Goal: Check status: Check status

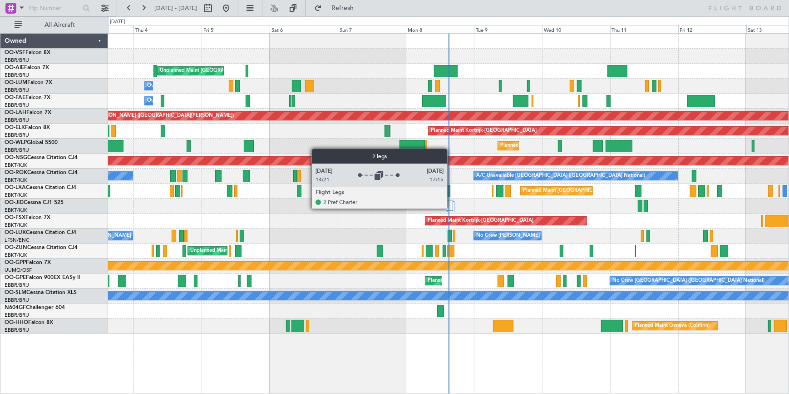
click at [451, 208] on div at bounding box center [449, 205] width 7 height 11
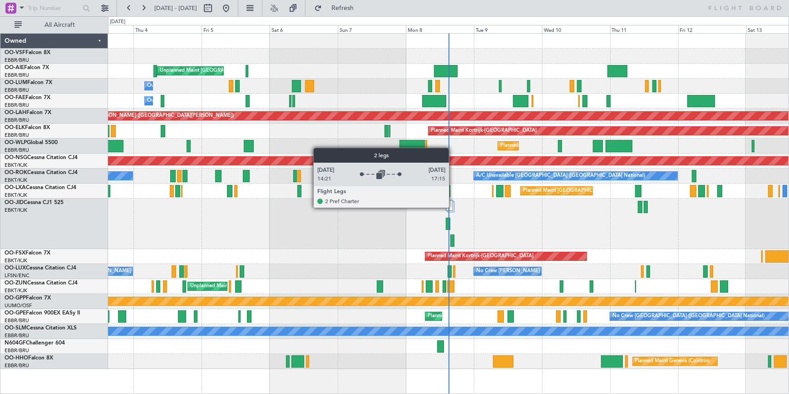
click at [452, 207] on div at bounding box center [449, 205] width 7 height 11
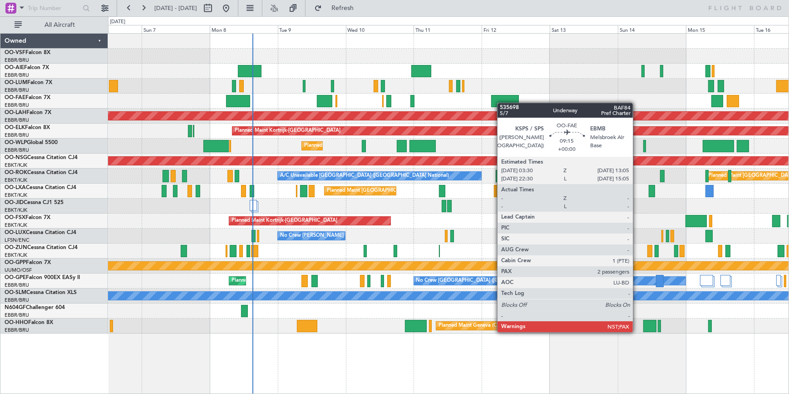
click at [456, 112] on div "Unplanned Maint [GEOGRAPHIC_DATA] ([GEOGRAPHIC_DATA] National) Owner [GEOGRAPHI…" at bounding box center [448, 184] width 681 height 300
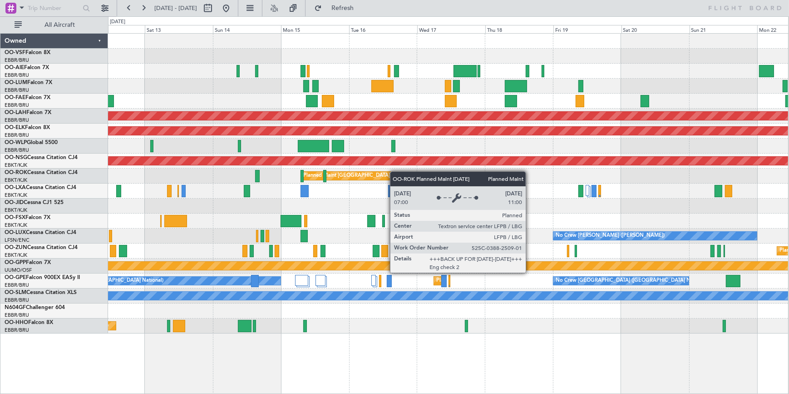
click at [394, 172] on div "Planned Maint [PERSON_NAME]-[GEOGRAPHIC_DATA][PERSON_NAME] ([GEOGRAPHIC_DATA][P…" at bounding box center [448, 184] width 680 height 300
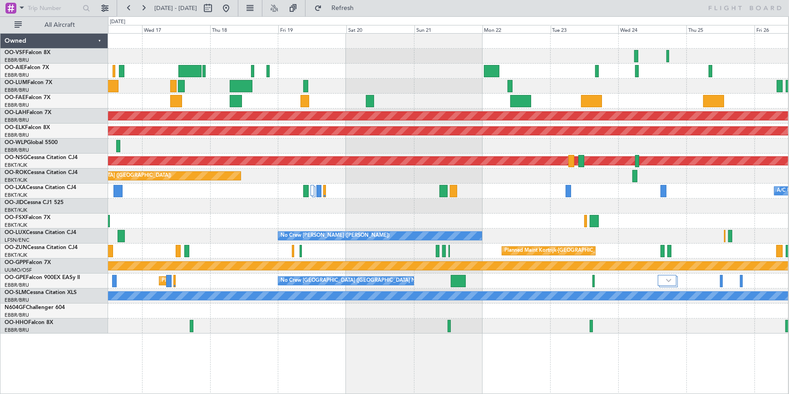
click at [411, 103] on div at bounding box center [448, 101] width 680 height 15
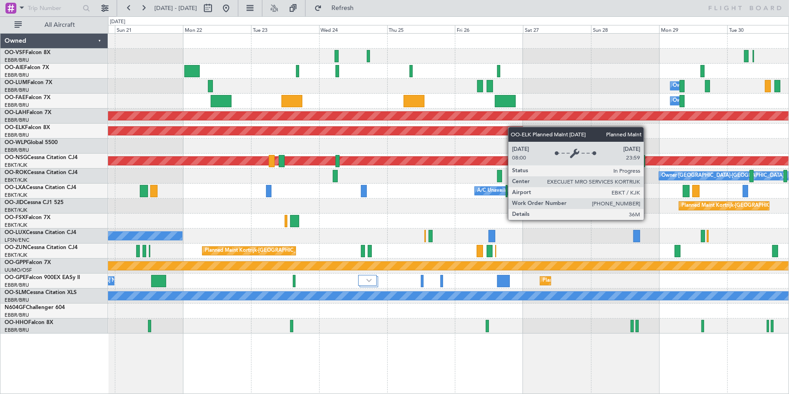
click at [354, 133] on div "Owner Melsbroek Air Base Owner [GEOGRAPHIC_DATA] Planned [GEOGRAPHIC_DATA][PERS…" at bounding box center [448, 184] width 681 height 300
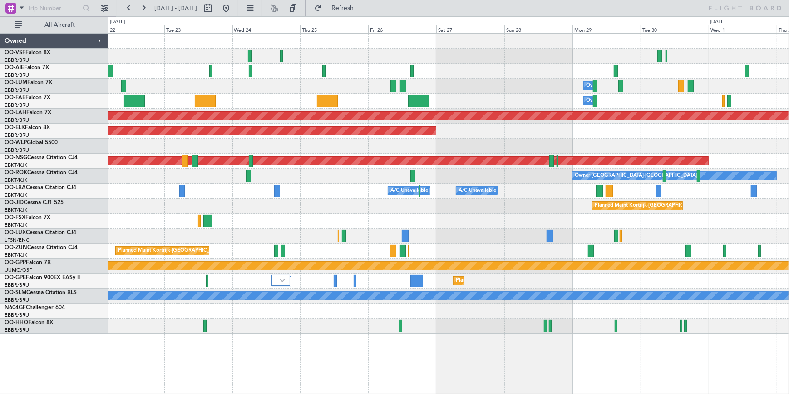
click at [663, 109] on div "Owner Melsbroek Air Base Owner [GEOGRAPHIC_DATA] Planned [GEOGRAPHIC_DATA][PERS…" at bounding box center [448, 184] width 681 height 300
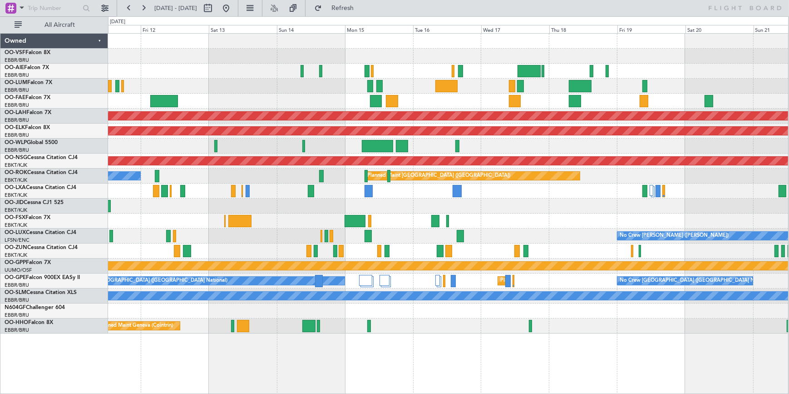
click at [426, 86] on div "Planned Maint [PERSON_NAME]-[GEOGRAPHIC_DATA][PERSON_NAME] ([GEOGRAPHIC_DATA][P…" at bounding box center [448, 184] width 680 height 300
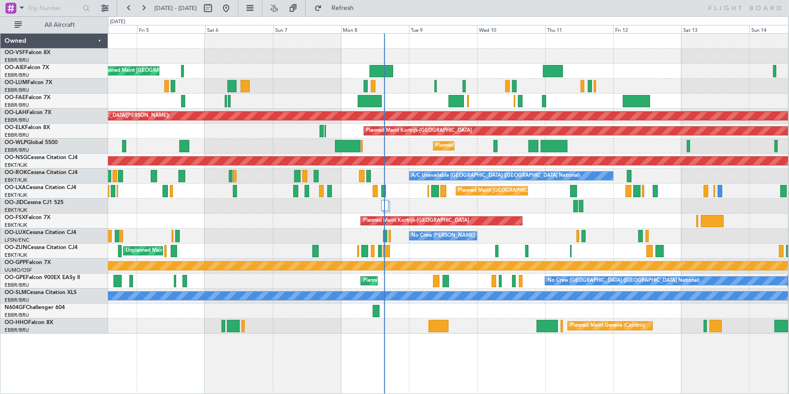
click at [788, 213] on div "Unplanned Maint [GEOGRAPHIC_DATA] ([GEOGRAPHIC_DATA] National) Planned Maint [G…" at bounding box center [448, 184] width 680 height 300
